Goal: Task Accomplishment & Management: Manage account settings

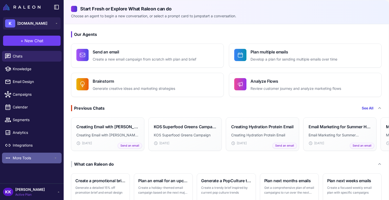
click at [52, 159] on span "More Tools" at bounding box center [33, 158] width 41 height 6
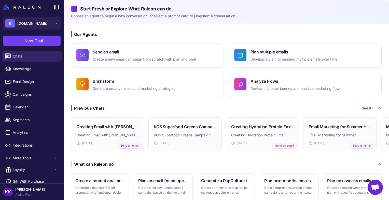
scroll to position [6, 0]
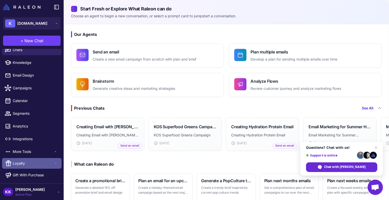
click at [27, 164] on span "Loyalty" at bounding box center [33, 164] width 41 height 6
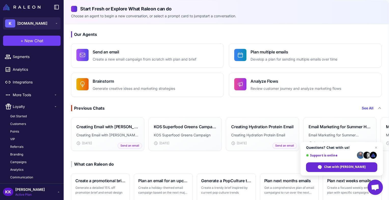
scroll to position [75, 0]
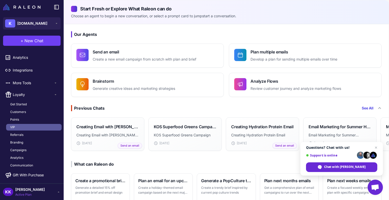
click at [14, 127] on span "VIP" at bounding box center [12, 127] width 5 height 5
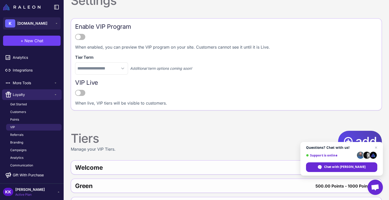
scroll to position [77, 0]
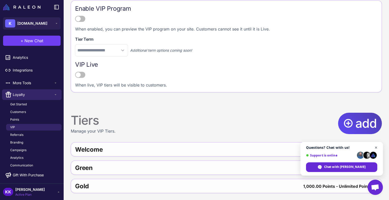
click at [376, 147] on span "Close chat" at bounding box center [376, 148] width 6 height 6
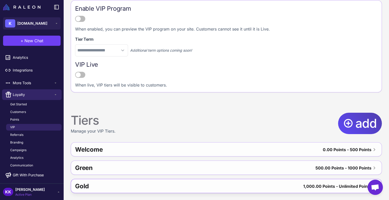
click at [290, 186] on div "Gold 1,000.00 Points - Unlimited Points" at bounding box center [226, 186] width 311 height 14
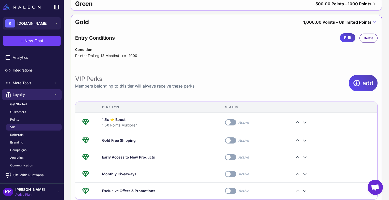
scroll to position [240, 0]
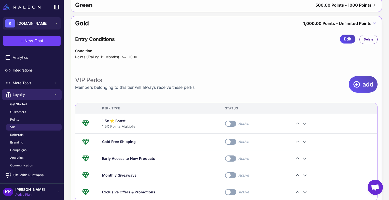
click at [357, 83] on icon at bounding box center [357, 84] width 8 height 8
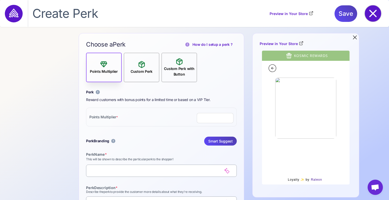
click at [373, 14] on icon at bounding box center [373, 13] width 7 height 7
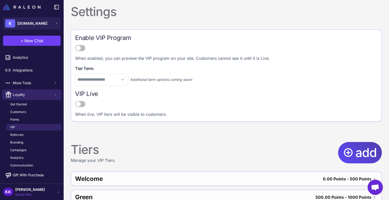
scroll to position [77, 0]
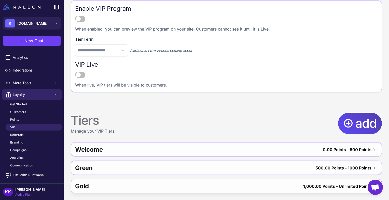
click at [329, 188] on div "1,000.00 Points - Unlimited Points" at bounding box center [337, 186] width 68 height 8
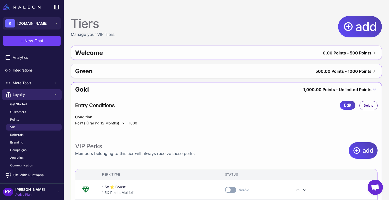
scroll to position [175, 0]
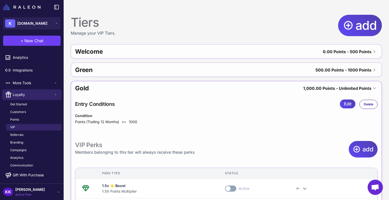
click at [372, 86] on icon at bounding box center [375, 88] width 6 height 6
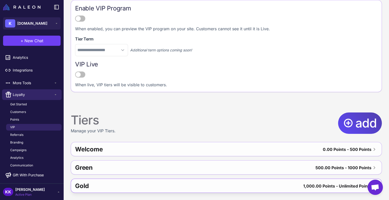
scroll to position [77, 0]
click at [356, 186] on div "1,000.00 Points - Unlimited Points" at bounding box center [337, 186] width 68 height 8
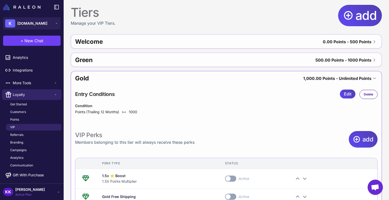
scroll to position [187, 0]
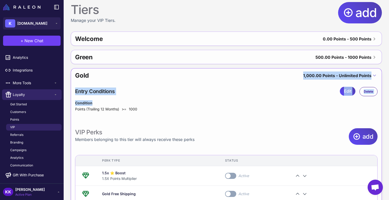
drag, startPoint x: 100, startPoint y: 100, endPoint x: 266, endPoint y: 72, distance: 168.3
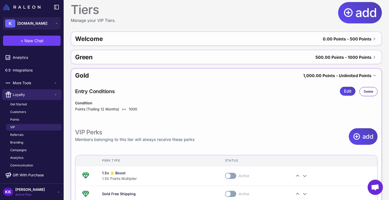
click at [24, 113] on span "Customers" at bounding box center [18, 112] width 16 height 5
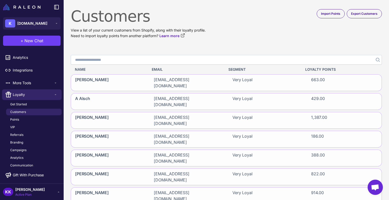
click at [108, 60] on input "Search" at bounding box center [226, 60] width 311 height 10
paste input "**********"
type input "**********"
click at [376, 60] on icon "Search" at bounding box center [378, 60] width 4 height 4
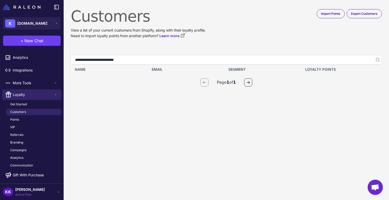
click at [133, 60] on input "**********" at bounding box center [226, 60] width 311 height 10
type input "*"
type input "**********"
click button "Search" at bounding box center [377, 60] width 9 height 10
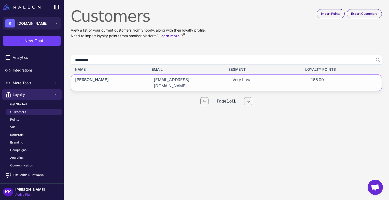
click at [116, 79] on div "[PERSON_NAME]" at bounding box center [108, 83] width 75 height 16
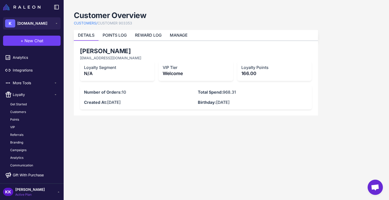
click at [258, 71] on p "166.00" at bounding box center [274, 73] width 66 height 7
click at [114, 34] on link "POINTS LOG" at bounding box center [115, 35] width 24 height 5
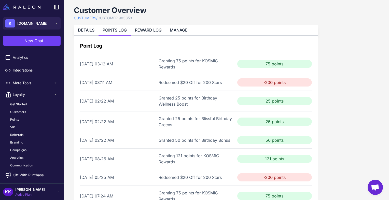
scroll to position [5, 0]
